Goal: Information Seeking & Learning: Learn about a topic

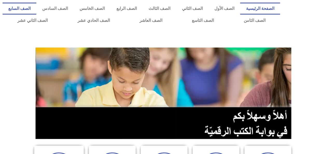
click at [36, 6] on link "الصف السابع" at bounding box center [20, 9] width 34 height 12
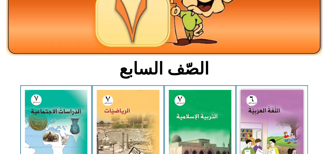
scroll to position [131, 0]
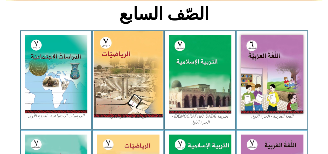
click at [122, 53] on img at bounding box center [128, 74] width 69 height 86
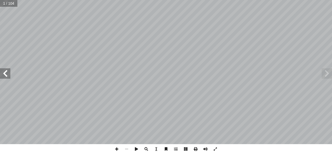
click at [5, 78] on span at bounding box center [5, 73] width 10 height 10
click at [3, 72] on span at bounding box center [5, 73] width 10 height 10
click at [1, 74] on span at bounding box center [5, 73] width 10 height 10
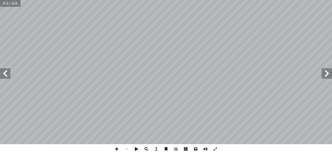
click at [1, 74] on span at bounding box center [5, 73] width 10 height 10
click at [0, 73] on span at bounding box center [5, 73] width 10 height 10
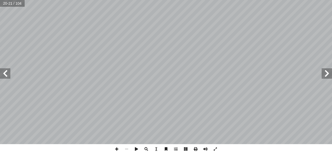
click at [0, 73] on span at bounding box center [5, 73] width 10 height 10
click at [114, 149] on span at bounding box center [117, 149] width 10 height 10
click at [110, 145] on div "20 [PERSON_NAME] :) 9 نشاط ( : ُ كمل أ ا :) نشاط (١٠ :) نشاط ([DATE] ُ جابت إ ا…" at bounding box center [166, 77] width 332 height 154
click at [117, 147] on span at bounding box center [117, 149] width 10 height 10
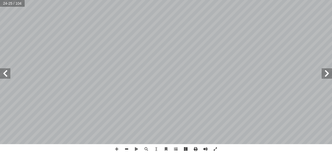
click at [130, 150] on span at bounding box center [127, 149] width 10 height 10
click at [118, 146] on span at bounding box center [117, 149] width 10 height 10
